Goal: Task Accomplishment & Management: Manage account settings

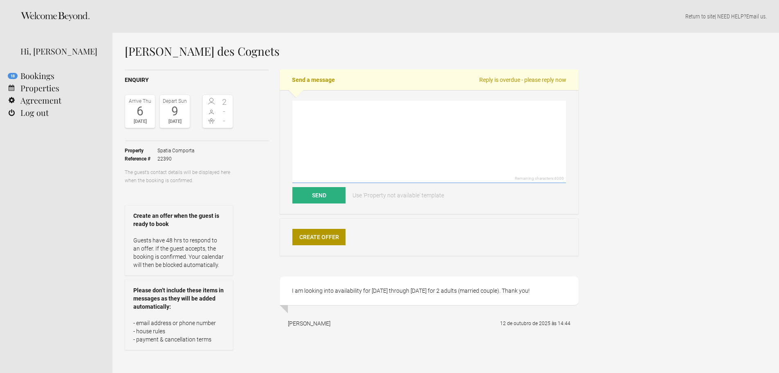
drag, startPoint x: 379, startPoint y: 142, endPoint x: 369, endPoint y: 240, distance: 98.7
click at [379, 143] on textarea at bounding box center [429, 142] width 274 height 82
click at [319, 241] on link "Create Offer" at bounding box center [318, 237] width 53 height 16
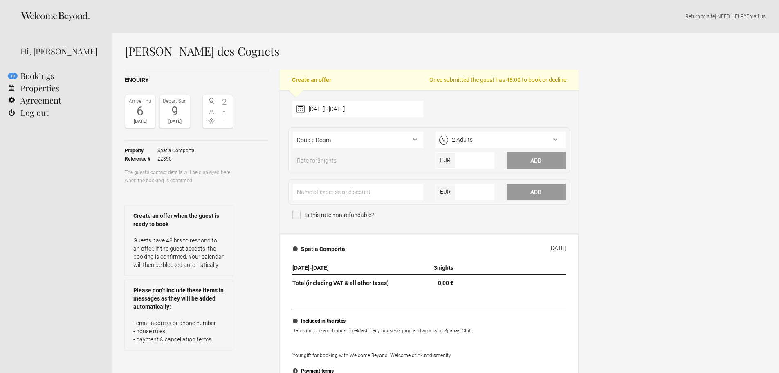
scroll to position [41, 0]
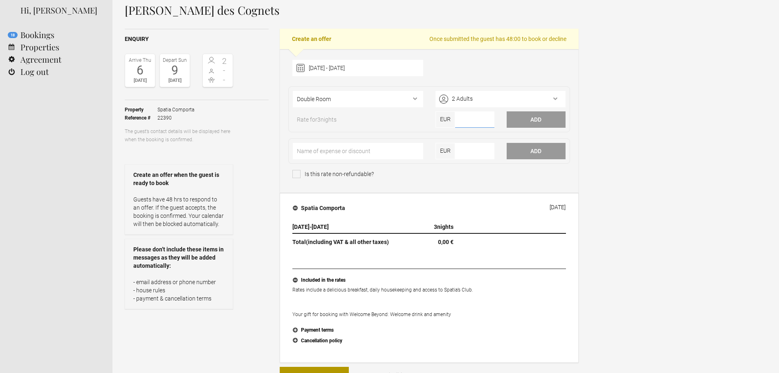
click at [464, 124] on input"] "number" at bounding box center [474, 119] width 39 height 16
type input"] "2025"
drag, startPoint x: 378, startPoint y: 92, endPoint x: 379, endPoint y: 98, distance: 6.6
click at [378, 92] on select"] "Double Room Two Bedroom Villa Three Bedroom Villa" at bounding box center [358, 99] width 130 height 16
click at [379, 99] on select"] "Double Room Two Bedroom Villa Three Bedroom Villa" at bounding box center [358, 99] width 130 height 16
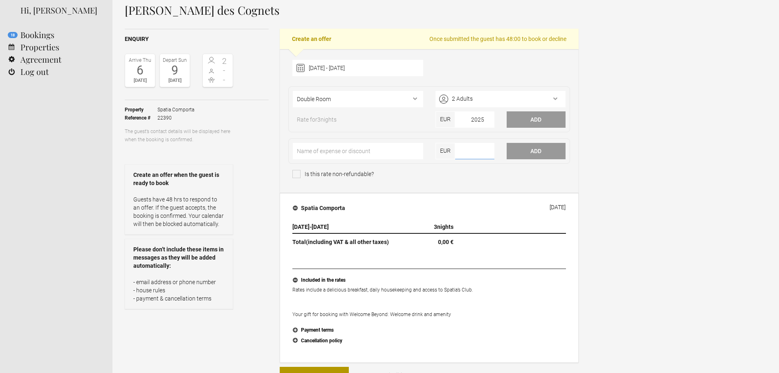
click at [495, 146] on div "EUR" at bounding box center [464, 153] width 71 height 20
click at [529, 111] on fieldset "Double Room Two Bedroom Villa Three Bedroom Villa 2 Adults Adults 18+ years 2 C…" at bounding box center [429, 109] width 282 height 46
click at [529, 116] on button "Add" at bounding box center [536, 119] width 59 height 16
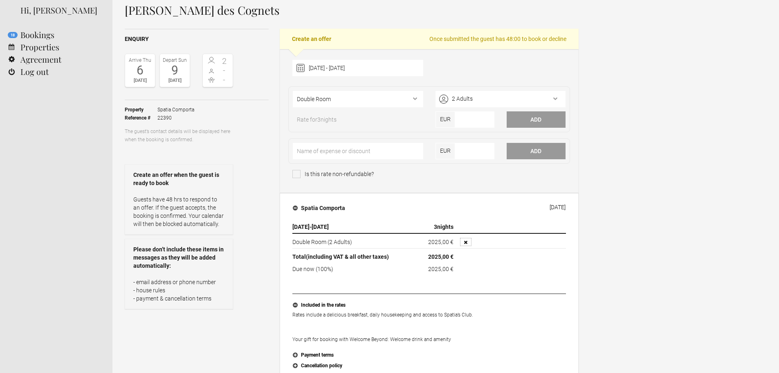
click at [467, 241] on button "button" at bounding box center [465, 242] width 11 height 8
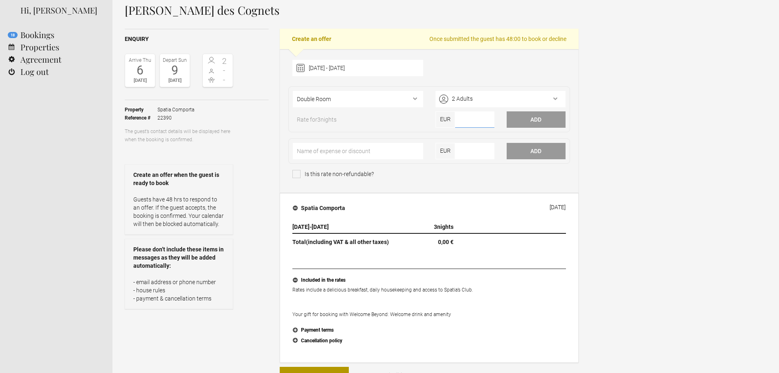
click at [493, 118] on input"] "number" at bounding box center [474, 119] width 39 height 16
type input"] "2025"
click at [469, 152] on input"] "number" at bounding box center [474, 151] width 39 height 16
click at [521, 115] on button "Add" at bounding box center [536, 119] width 59 height 16
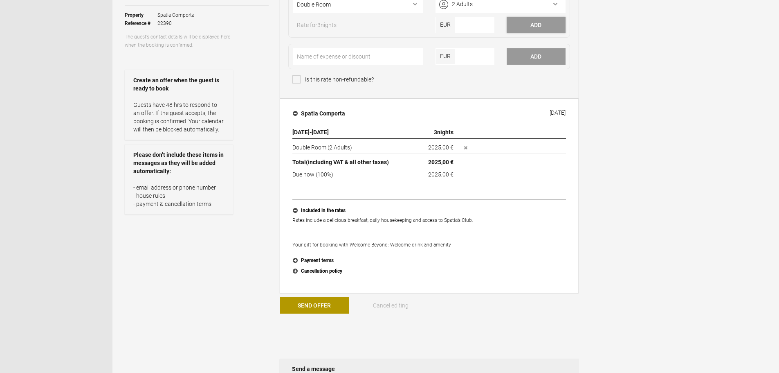
scroll to position [123, 0]
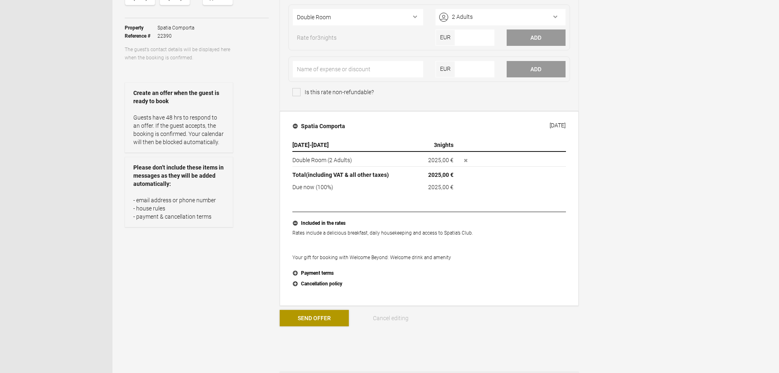
click at [303, 314] on button "Send Offer" at bounding box center [314, 318] width 69 height 16
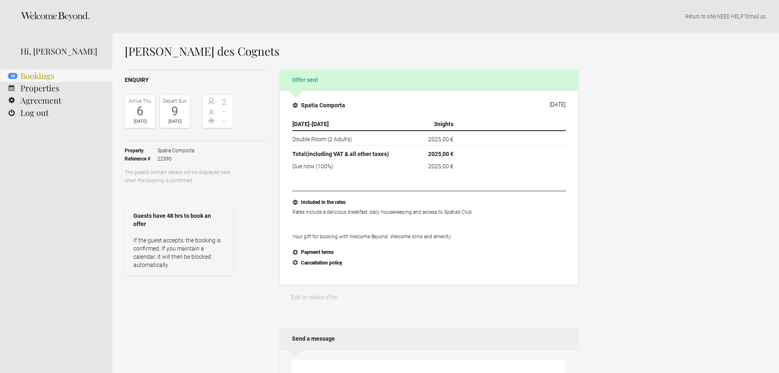
click at [61, 76] on link "18 Bookings" at bounding box center [56, 76] width 112 height 12
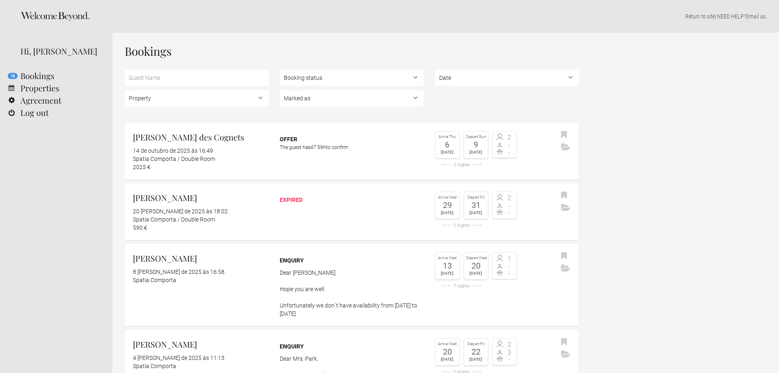
scroll to position [41, 0]
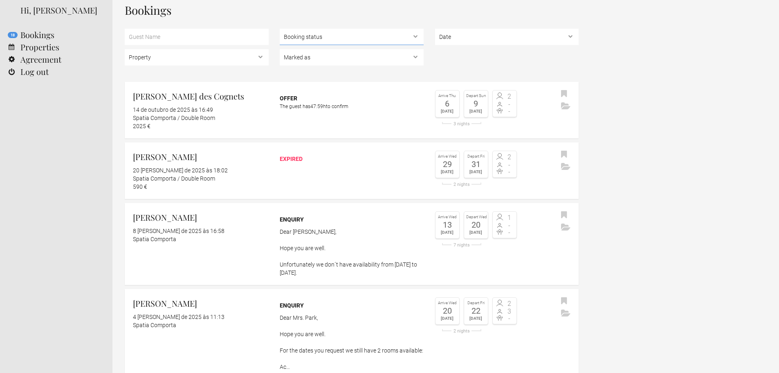
click at [393, 37] on select "Booking status Pending bookings , Confirmed bookings , Unsuccessful bookings" at bounding box center [352, 37] width 144 height 16
select select "confirmed"
click at [280, 29] on select "Booking status Pending bookings , Confirmed bookings , Unsuccessful bookings" at bounding box center [352, 37] width 144 height 16
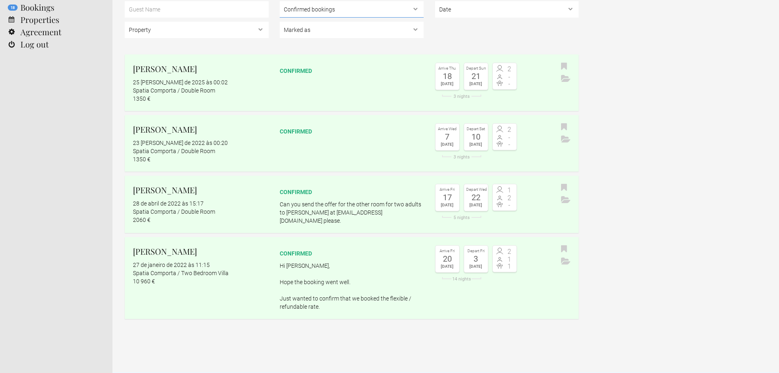
scroll to position [0, 0]
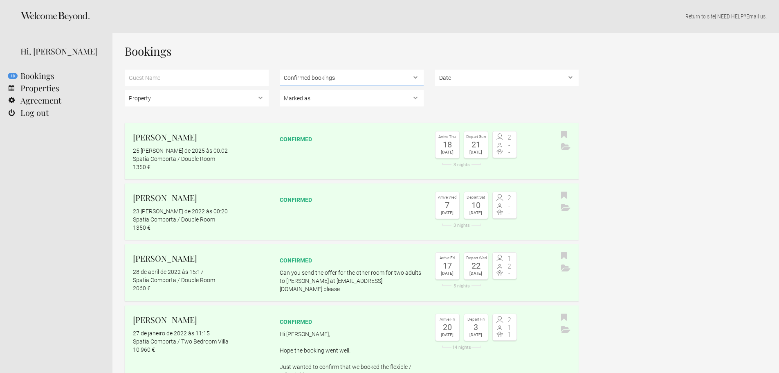
click at [319, 79] on select "Booking status Pending bookings , Confirmed bookings , Unsuccessful bookings" at bounding box center [352, 78] width 144 height 16
select select
click at [280, 70] on select "Booking status Pending bookings , Confirmed bookings , Unsuccessful bookings" at bounding box center [352, 78] width 144 height 16
